Goal: Task Accomplishment & Management: Use online tool/utility

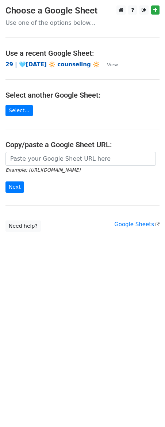
click at [59, 61] on strong "29 | 🩵[DATE] 🔆 counseling 🔆" at bounding box center [52, 64] width 94 height 7
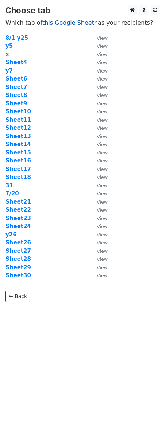
click at [65, 24] on link "this Google Sheet" at bounding box center [68, 22] width 52 height 7
click at [23, 152] on strong "Sheet15" at bounding box center [17, 152] width 25 height 7
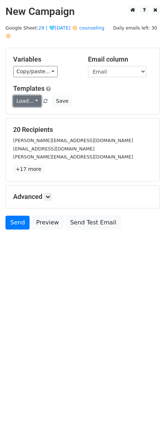
click at [19, 95] on link "Load..." at bounding box center [27, 100] width 28 height 11
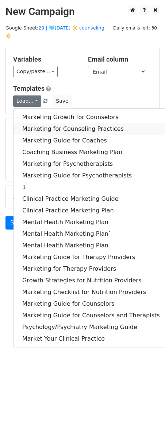
click at [60, 125] on link "Marketing for Counseling Practices" at bounding box center [90, 129] width 155 height 12
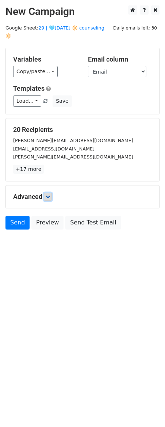
click at [50, 194] on icon at bounding box center [48, 196] width 4 height 4
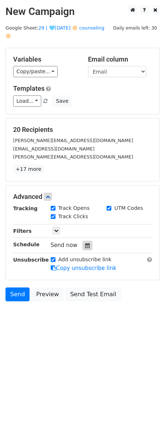
click at [85, 243] on icon at bounding box center [87, 245] width 5 height 5
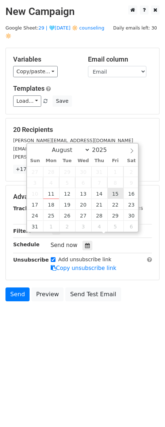
type input "2025-08-15 12:00"
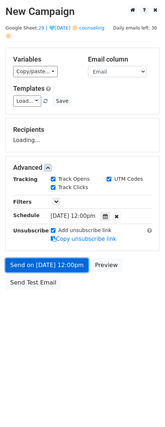
click at [49, 261] on link "Send on Aug 15 at 12:00pm" at bounding box center [46, 265] width 83 height 14
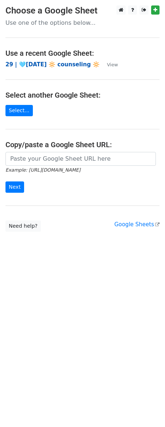
click at [31, 62] on strong "29 | 🩵[DATE] 🔆 counseling 🔆" at bounding box center [52, 64] width 94 height 7
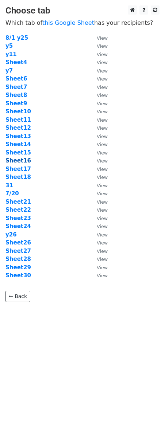
click at [17, 161] on strong "Sheet16" at bounding box center [17, 160] width 25 height 7
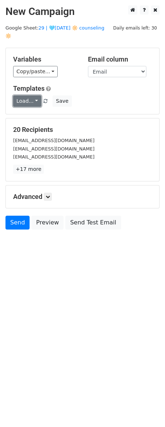
click at [31, 95] on link "Load..." at bounding box center [27, 100] width 28 height 11
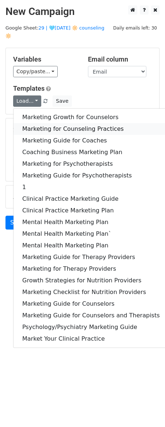
click at [39, 123] on link "Marketing for Counseling Practices" at bounding box center [90, 129] width 155 height 12
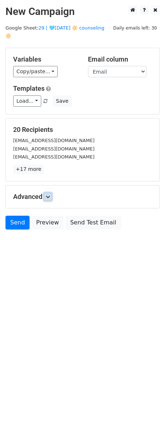
click at [50, 193] on link at bounding box center [48, 197] width 8 height 8
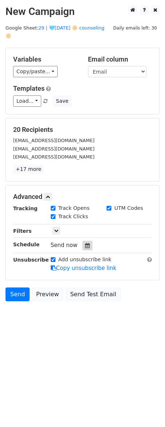
click at [85, 243] on icon at bounding box center [87, 245] width 5 height 5
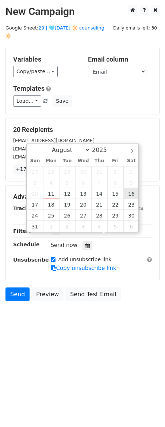
type input "2025-08-16 12:00"
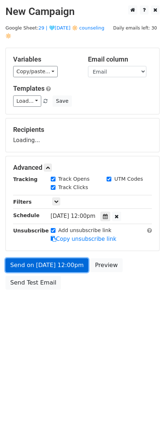
click at [57, 260] on link "Send on Aug 16 at 12:00pm" at bounding box center [46, 265] width 83 height 14
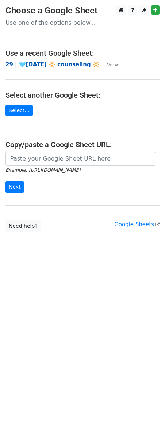
click at [52, 65] on strong "29 | 🩵[DATE] 🔆 counseling 🔆" at bounding box center [52, 64] width 94 height 7
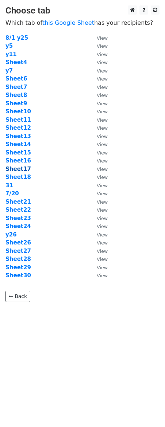
click at [20, 166] on strong "Sheet17" at bounding box center [17, 169] width 25 height 7
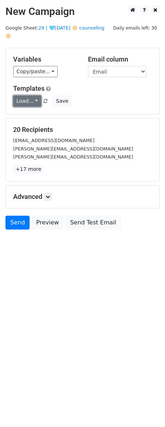
click at [28, 95] on link "Load..." at bounding box center [27, 100] width 28 height 11
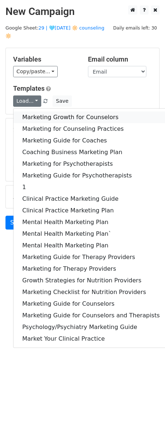
click at [32, 111] on link "Marketing Growth for Counselors" at bounding box center [90, 117] width 155 height 12
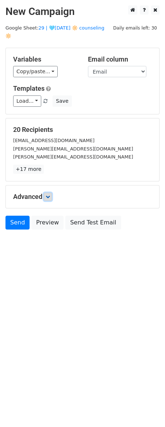
click at [50, 194] on icon at bounding box center [48, 196] width 4 height 4
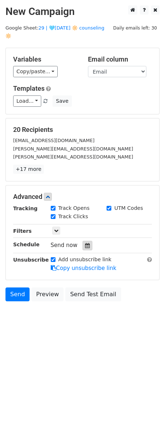
click at [85, 243] on icon at bounding box center [87, 245] width 5 height 5
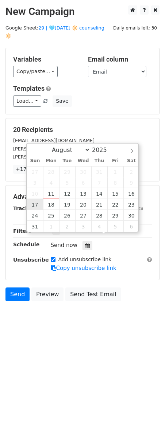
type input "2025-08-17 12:00"
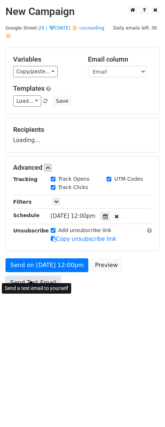
click at [38, 276] on link "Send Test Email" at bounding box center [32, 283] width 55 height 14
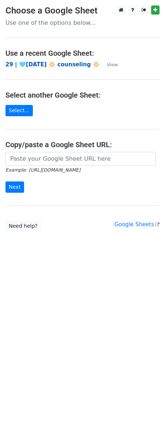
click at [54, 64] on strong "29 | 🩵[DATE] 🔆 counseling 🔆" at bounding box center [52, 64] width 94 height 7
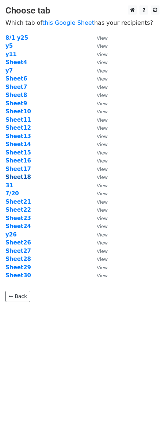
click at [20, 179] on strong "Sheet18" at bounding box center [17, 177] width 25 height 7
click at [24, 174] on strong "Sheet18" at bounding box center [17, 177] width 25 height 7
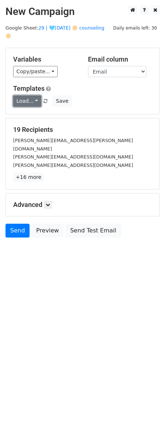
click at [27, 95] on link "Load..." at bounding box center [27, 100] width 28 height 11
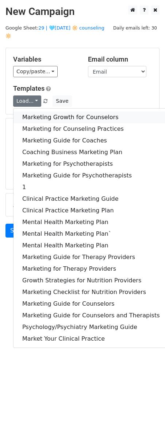
click at [35, 111] on link "Marketing Growth for Counselors" at bounding box center [90, 117] width 155 height 12
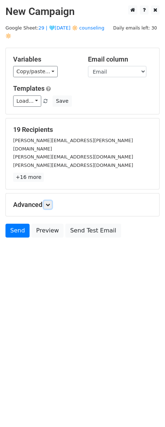
click at [48, 202] on icon at bounding box center [48, 204] width 4 height 4
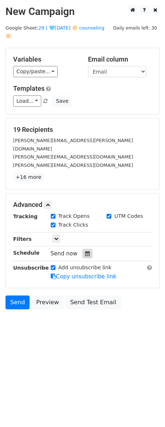
click at [86, 251] on icon at bounding box center [87, 253] width 5 height 5
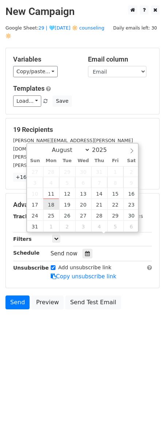
type input "[DATE] 12:00"
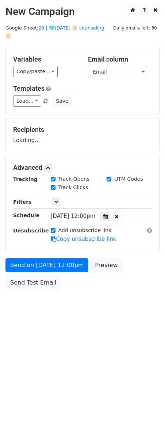
click at [44, 265] on div "Send on [DATE] 12:00pm Preview Send Test Email" at bounding box center [82, 275] width 165 height 35
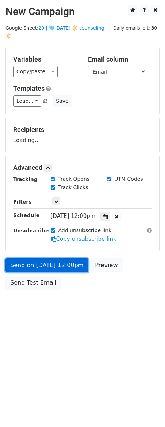
click at [38, 263] on link "Send on [DATE] 12:00pm" at bounding box center [46, 265] width 83 height 14
